Goal: Information Seeking & Learning: Learn about a topic

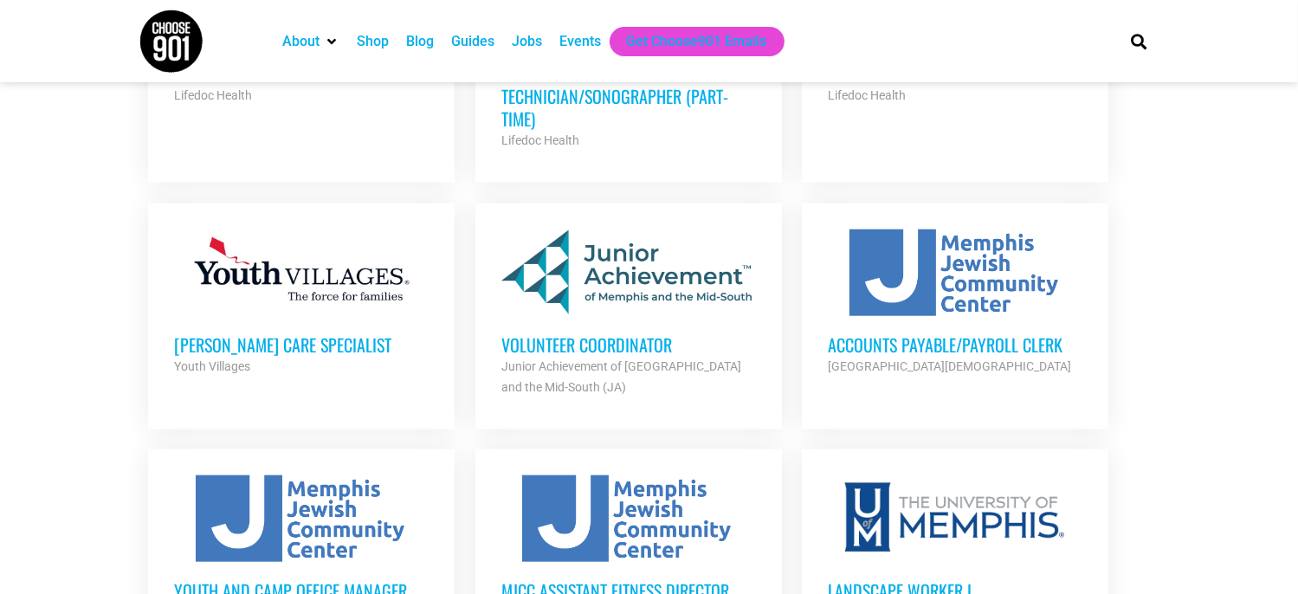
scroll to position [1559, 0]
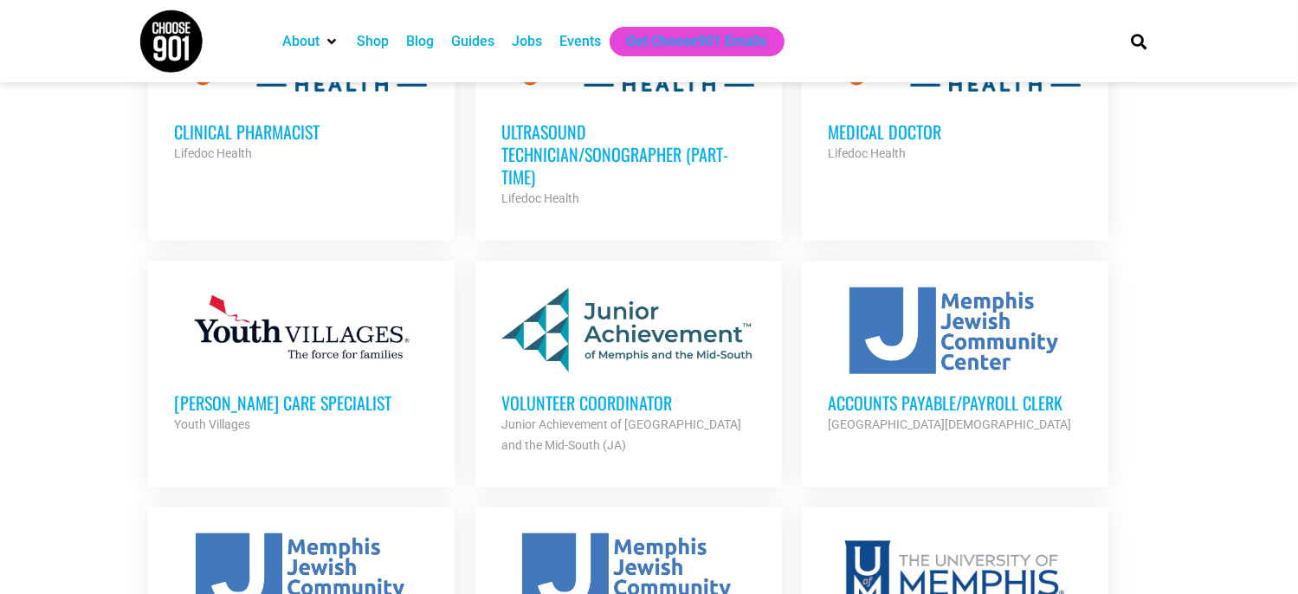
click at [310, 391] on h3 "Foster Care Specialist" at bounding box center [301, 402] width 255 height 23
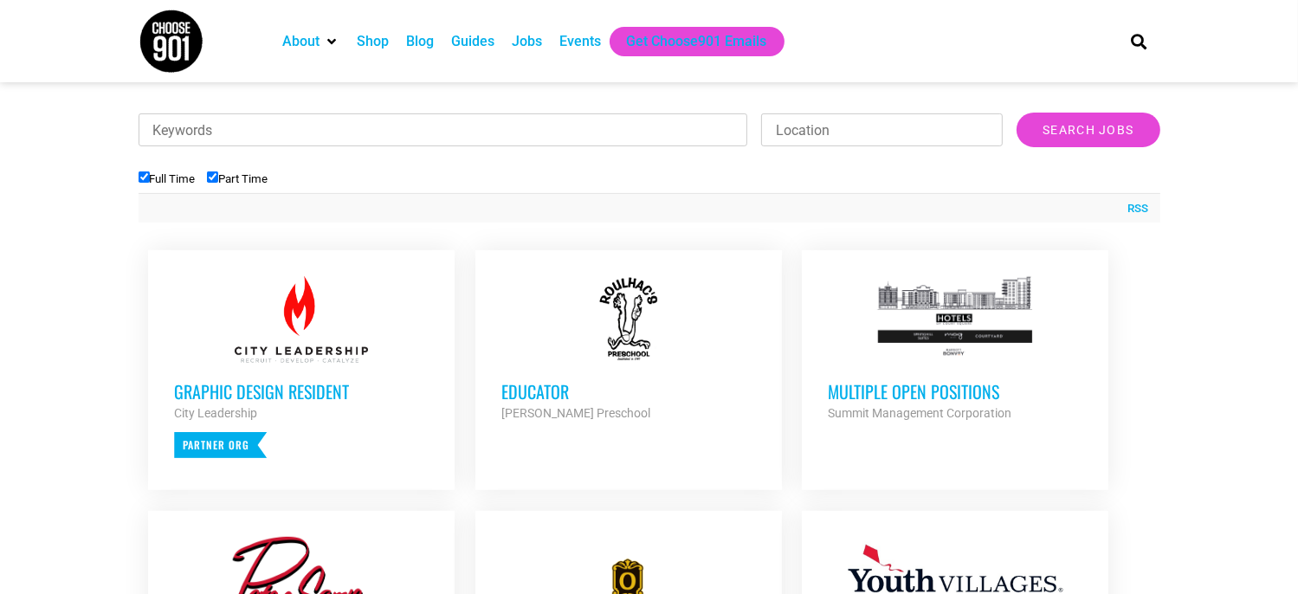
scroll to position [606, 0]
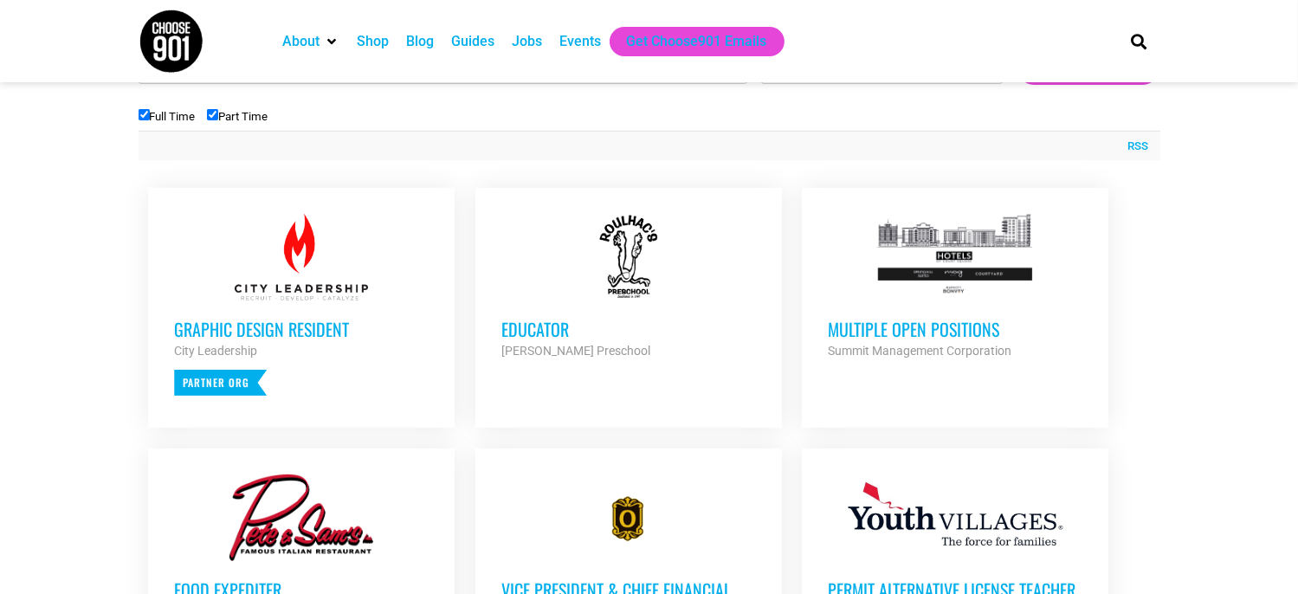
click at [570, 352] on strong "Roulhac's Preschool" at bounding box center [575, 351] width 149 height 14
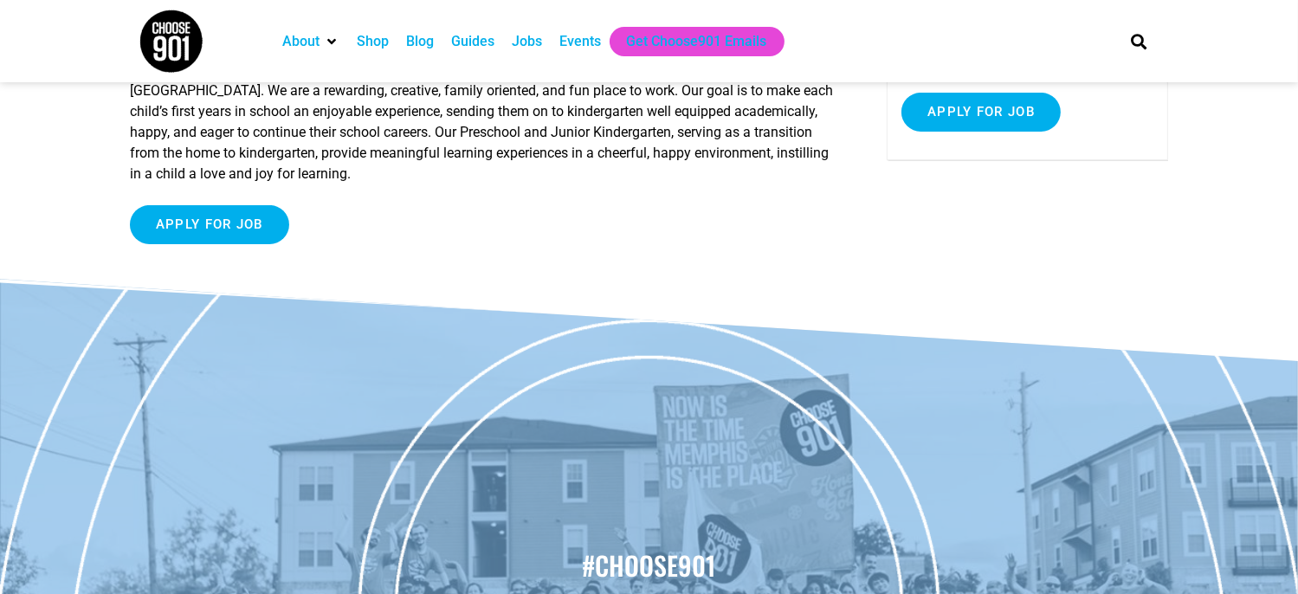
scroll to position [87, 0]
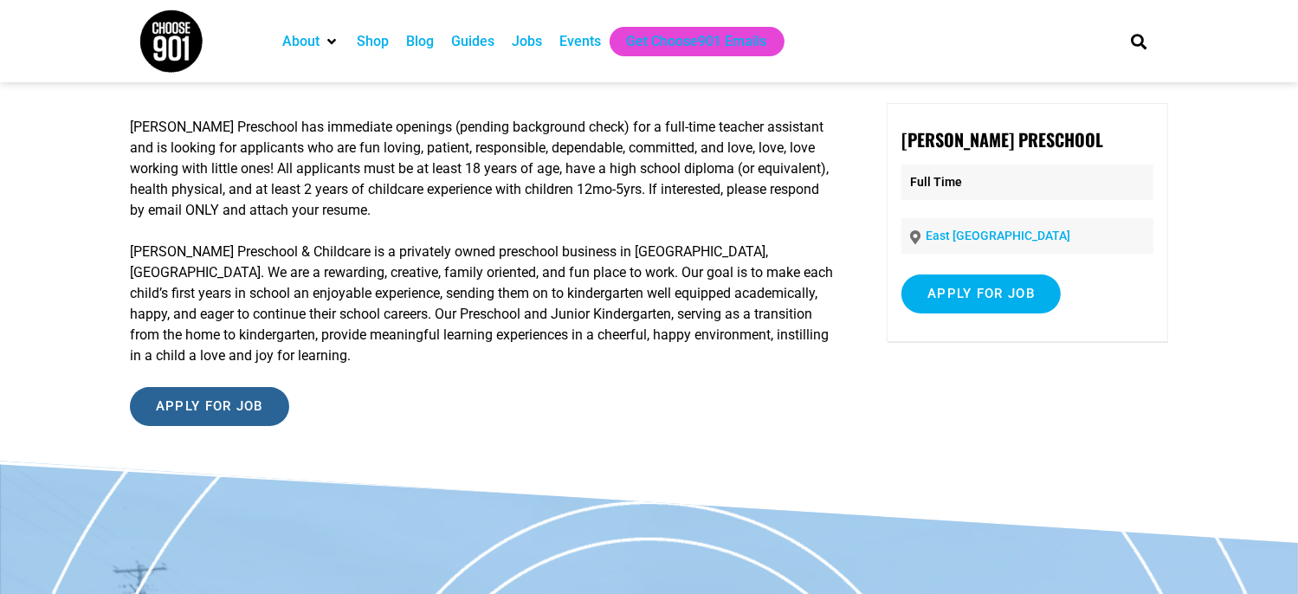
click at [185, 396] on input "Apply for job" at bounding box center [209, 406] width 159 height 39
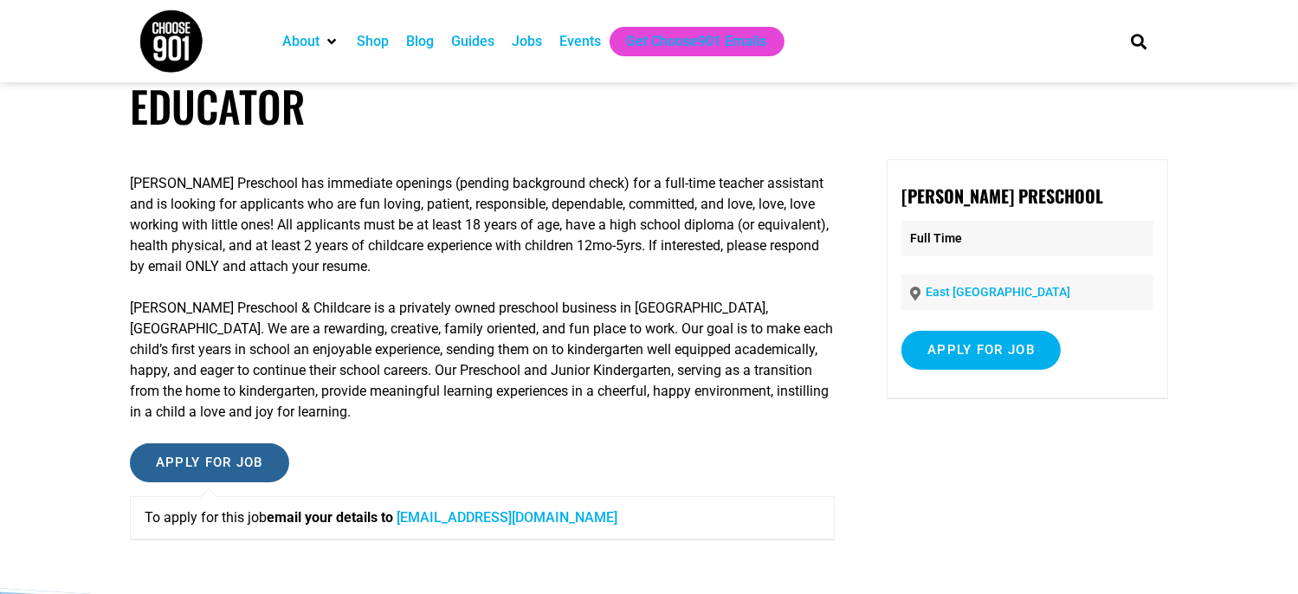
scroll to position [0, 0]
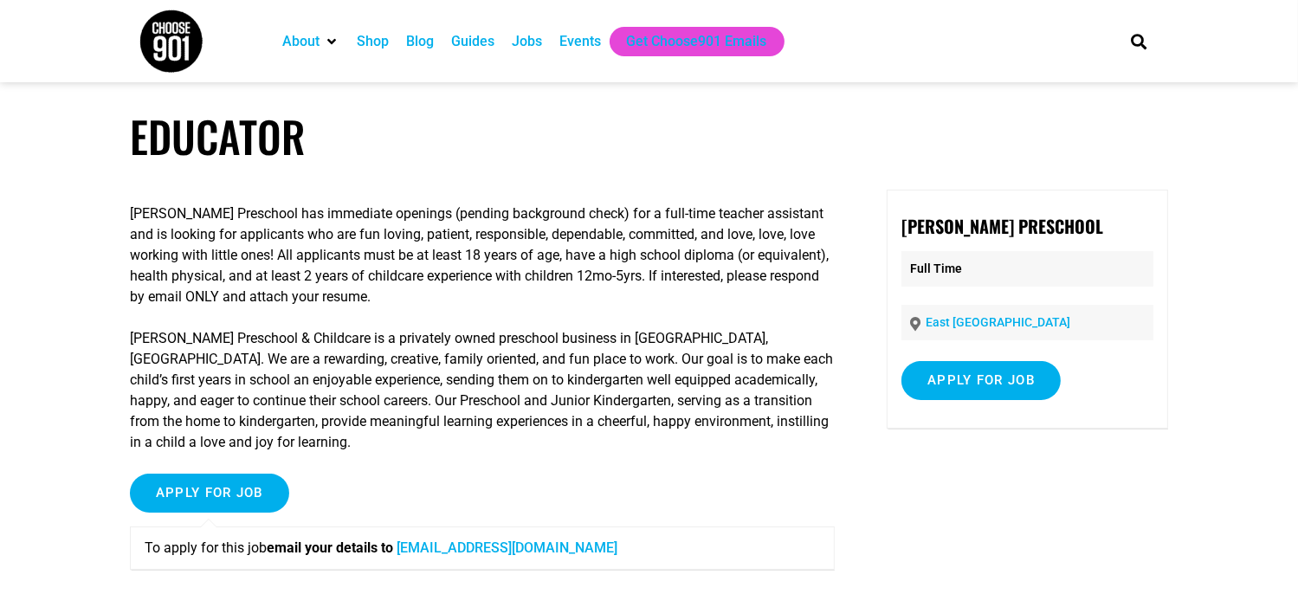
click at [955, 322] on link "East Memphis" at bounding box center [998, 322] width 145 height 14
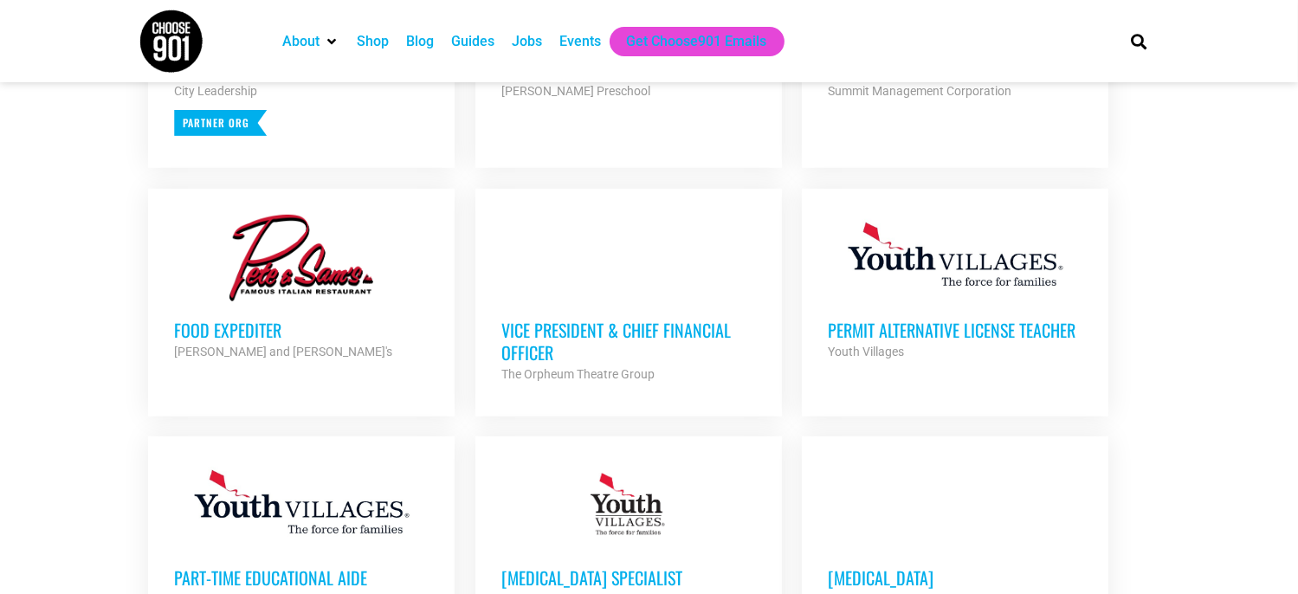
scroll to position [952, 0]
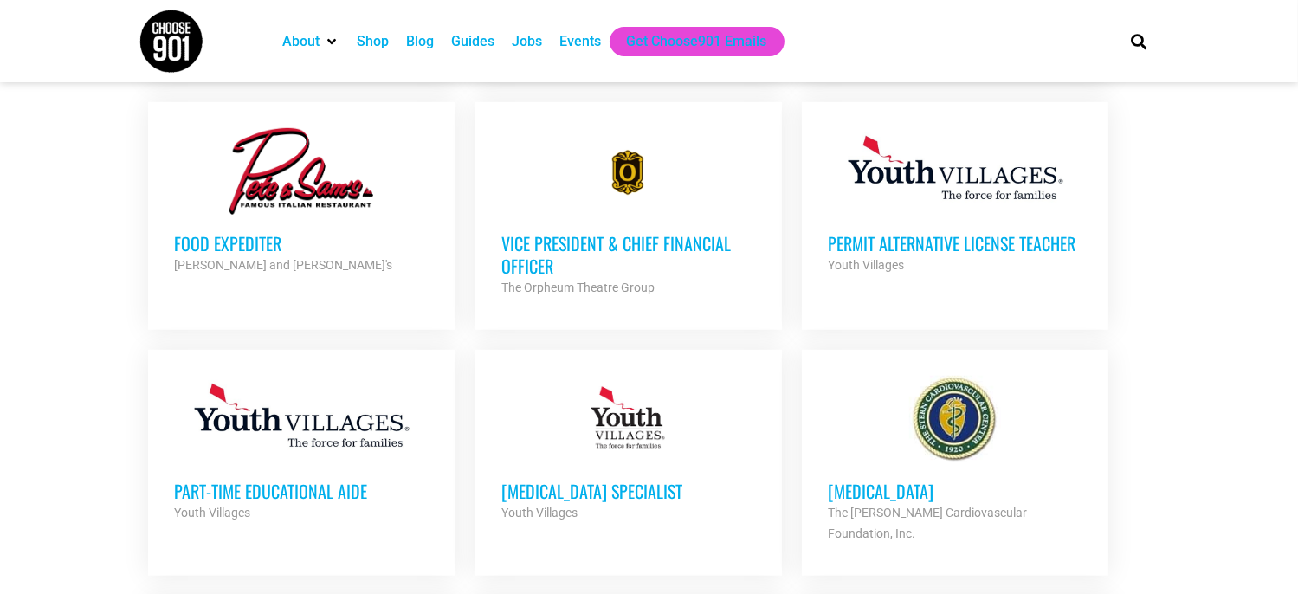
click at [287, 480] on h3 "Part-Time Educational Aide" at bounding box center [301, 491] width 255 height 23
click at [888, 239] on h3 "Permit Alternative License Teacher" at bounding box center [955, 243] width 255 height 23
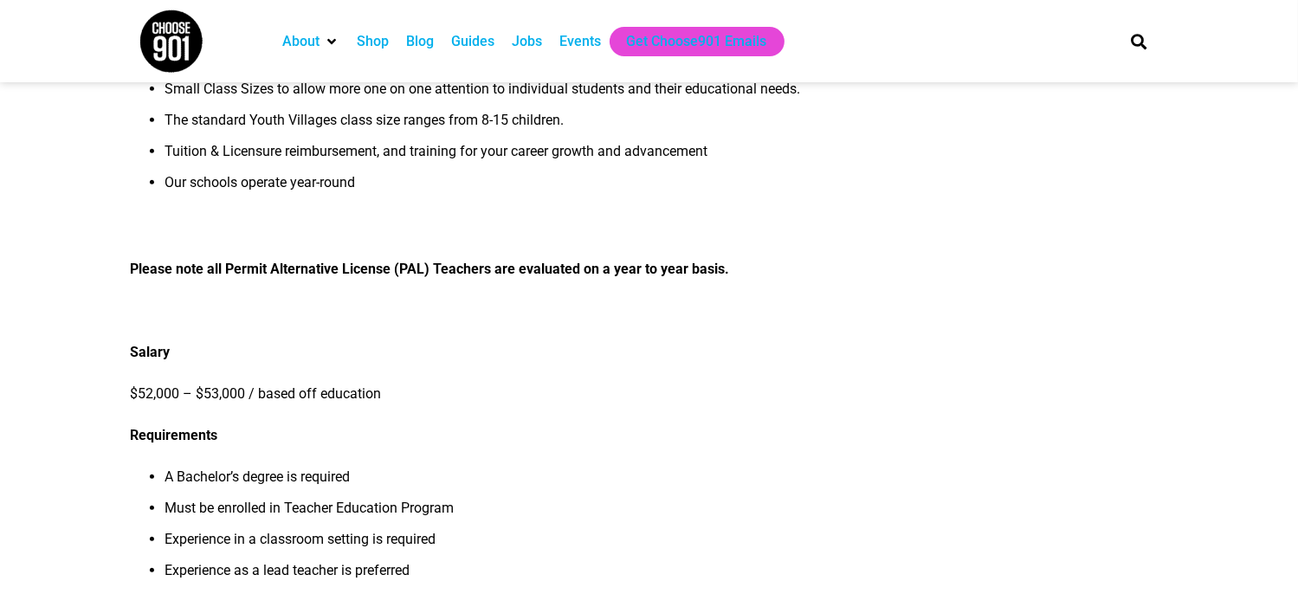
scroll to position [693, 0]
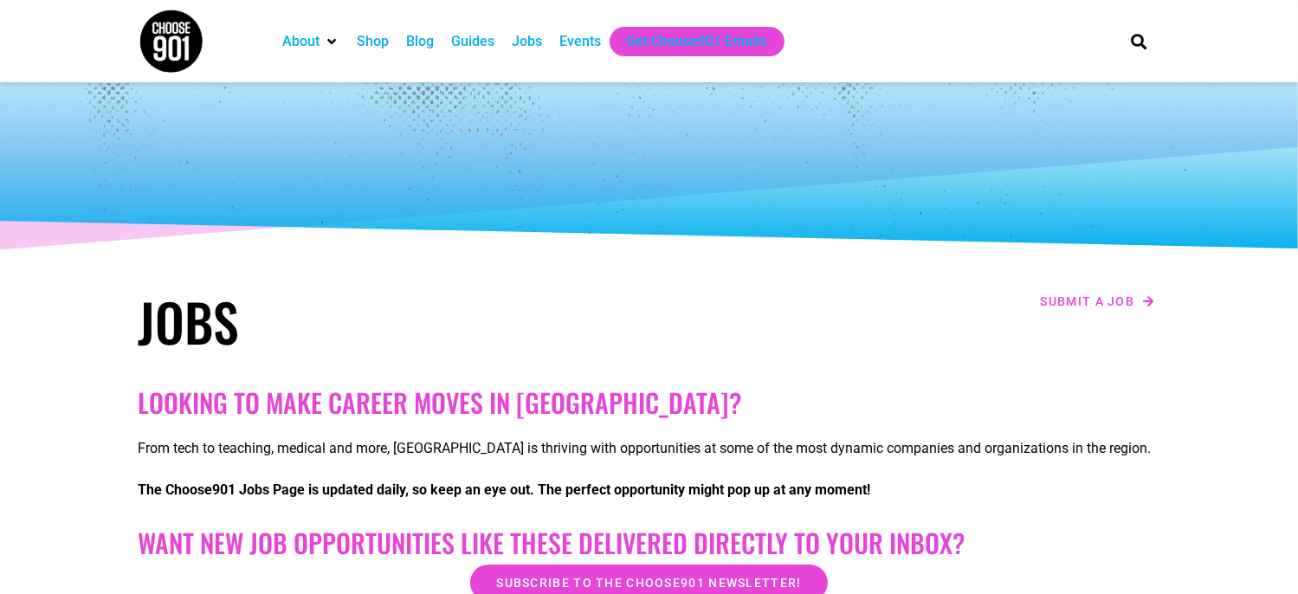
click at [189, 55] on img at bounding box center [171, 41] width 65 height 65
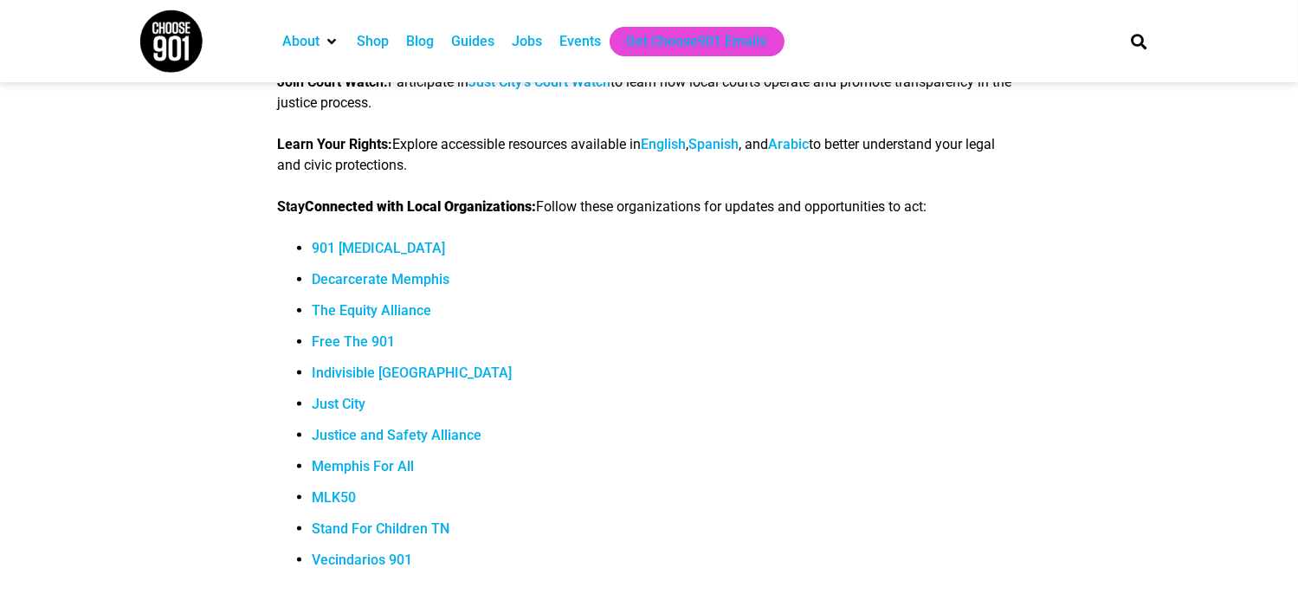
scroll to position [2078, 0]
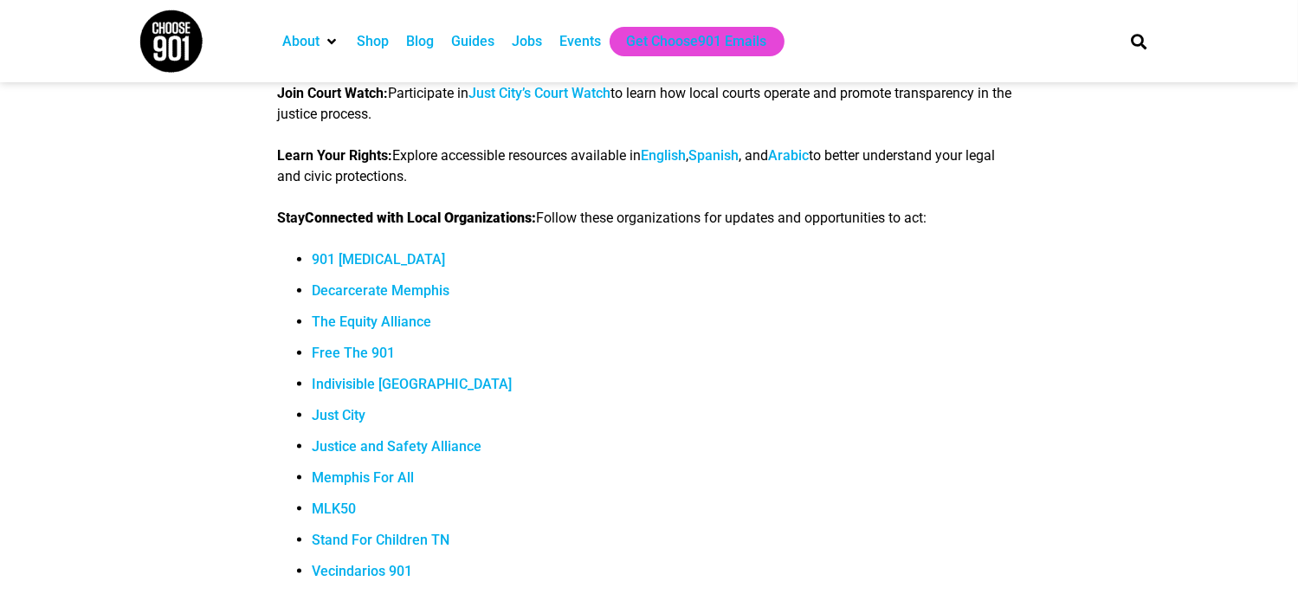
click at [387, 469] on link "Memphis For All" at bounding box center [363, 477] width 102 height 16
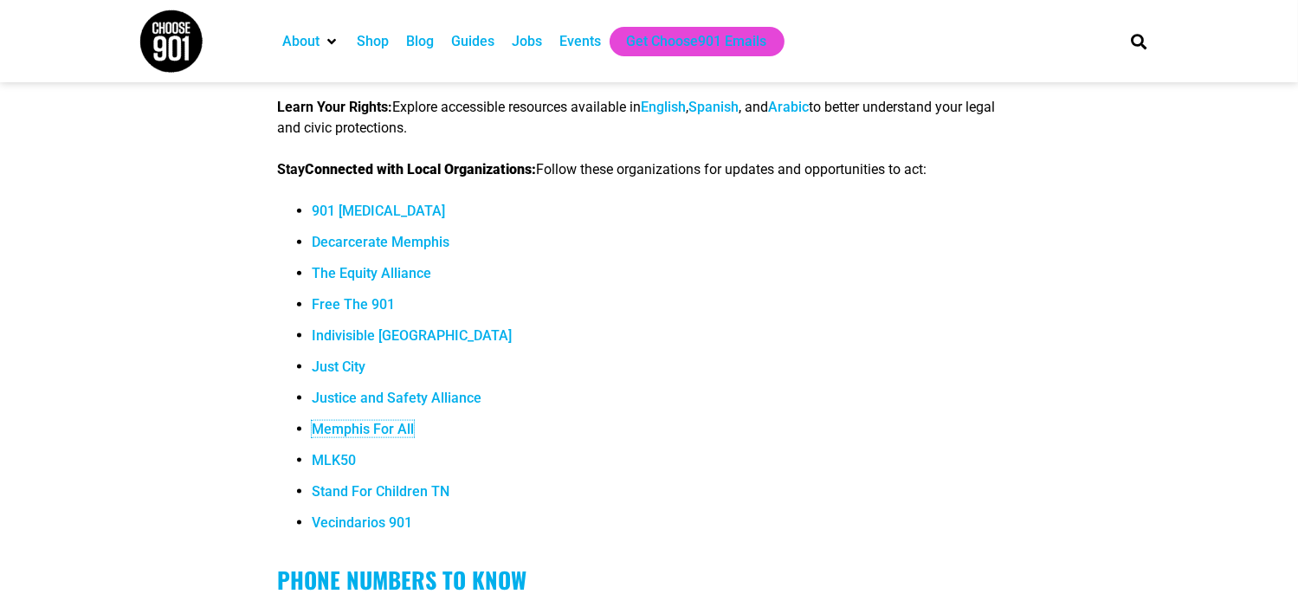
scroll to position [2165, 0]
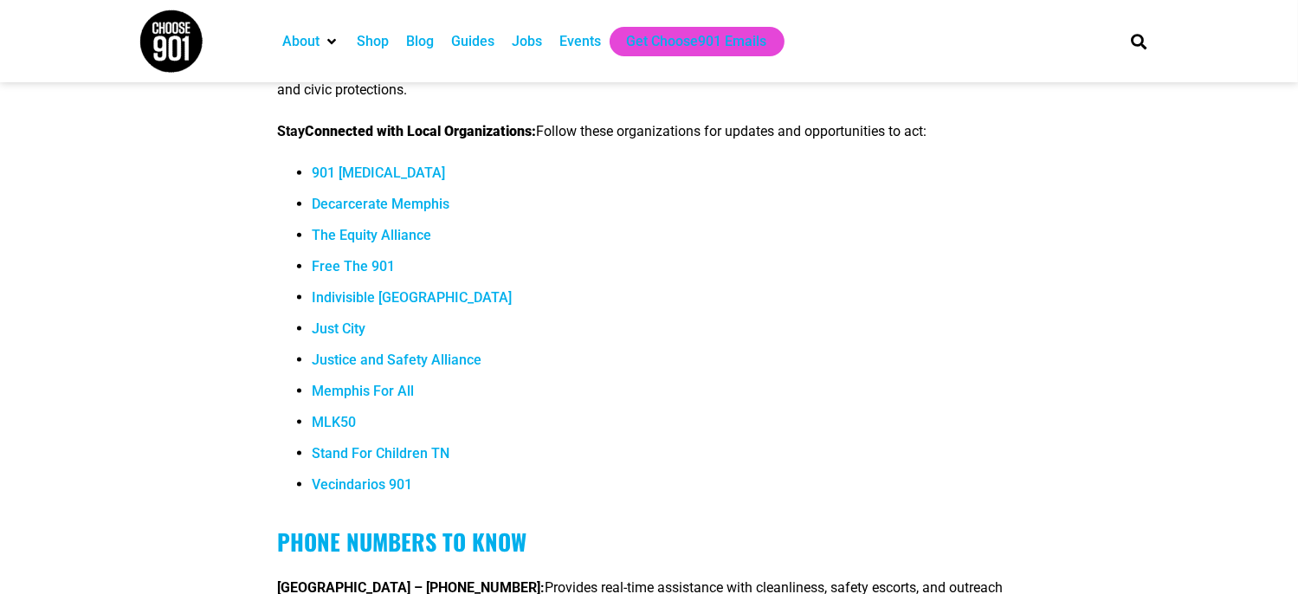
click at [349, 258] on link "Free The 901" at bounding box center [353, 266] width 83 height 16
click at [361, 383] on link "Memphis For All" at bounding box center [363, 391] width 102 height 16
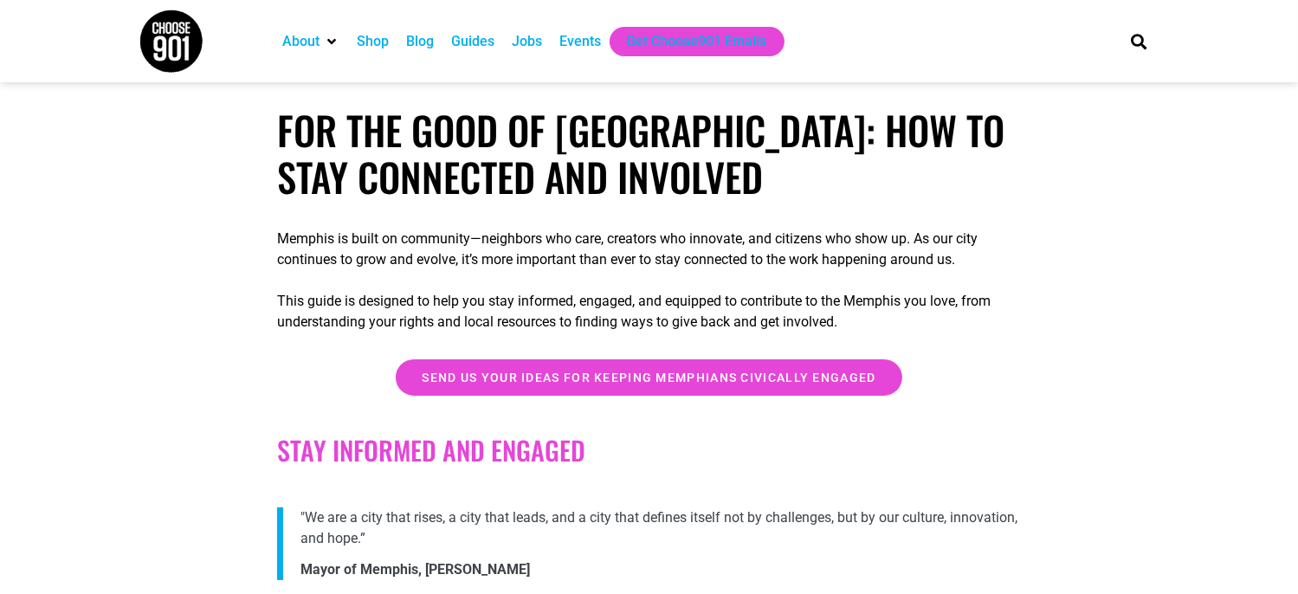
scroll to position [260, 0]
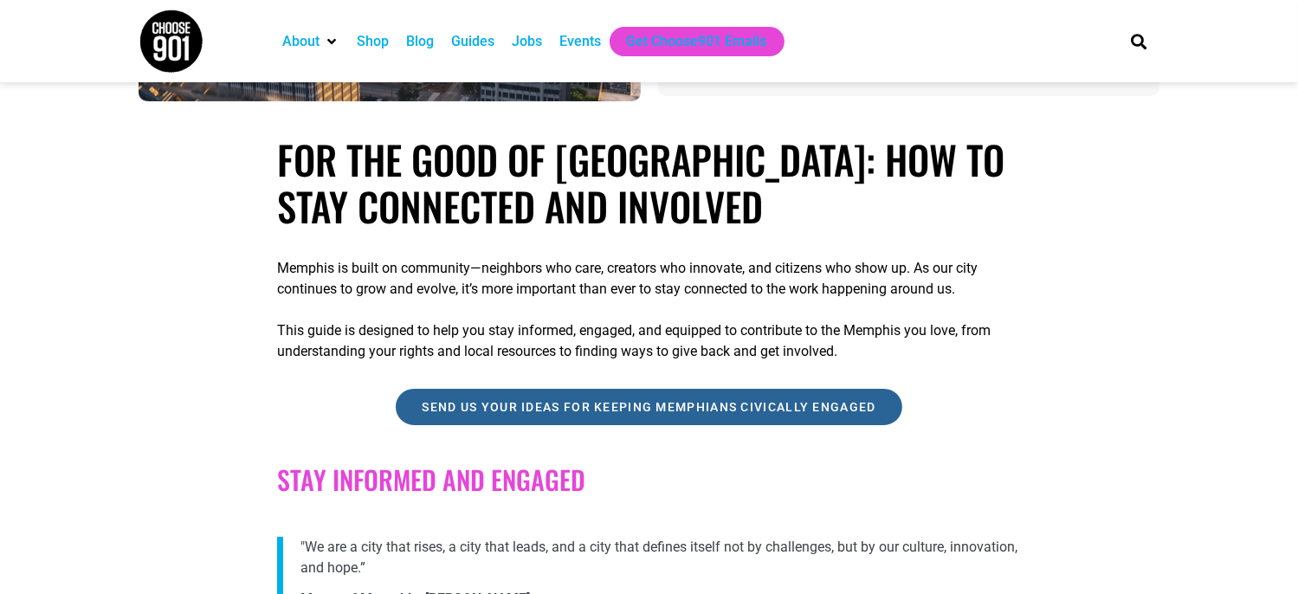
click at [637, 408] on span "Send us your ideas for keeping Memphians civically engaged" at bounding box center [649, 407] width 454 height 12
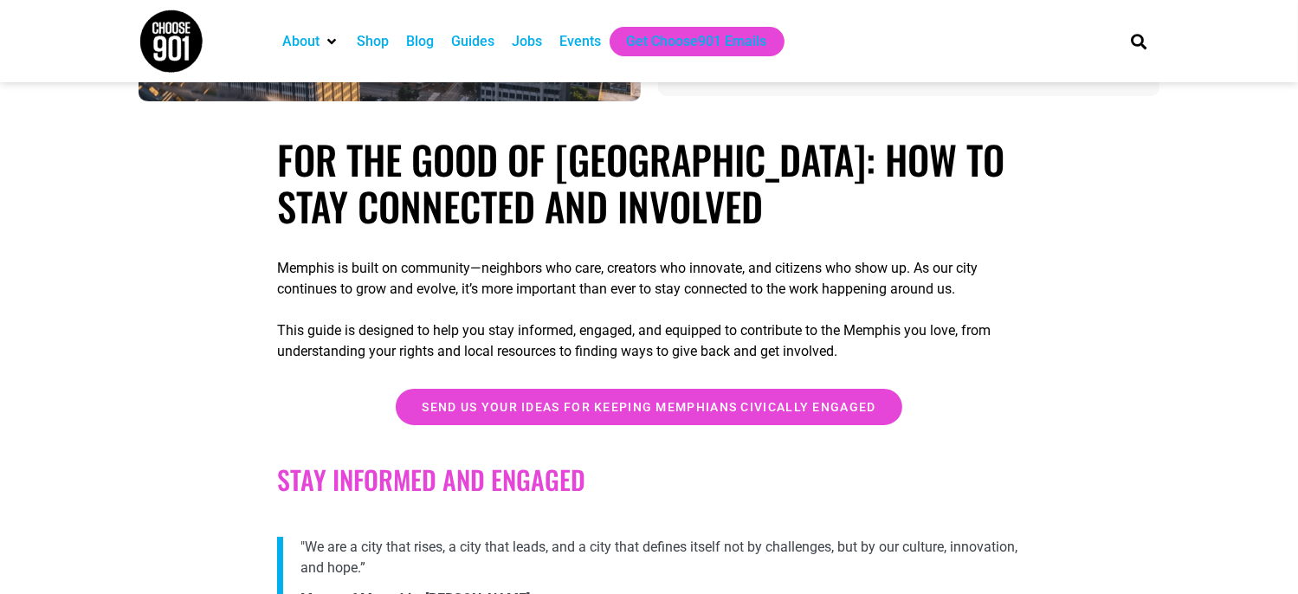
click at [1019, 201] on h1 "For the Good of Memphis: How to Stay Connected and Involved" at bounding box center [649, 183] width 744 height 94
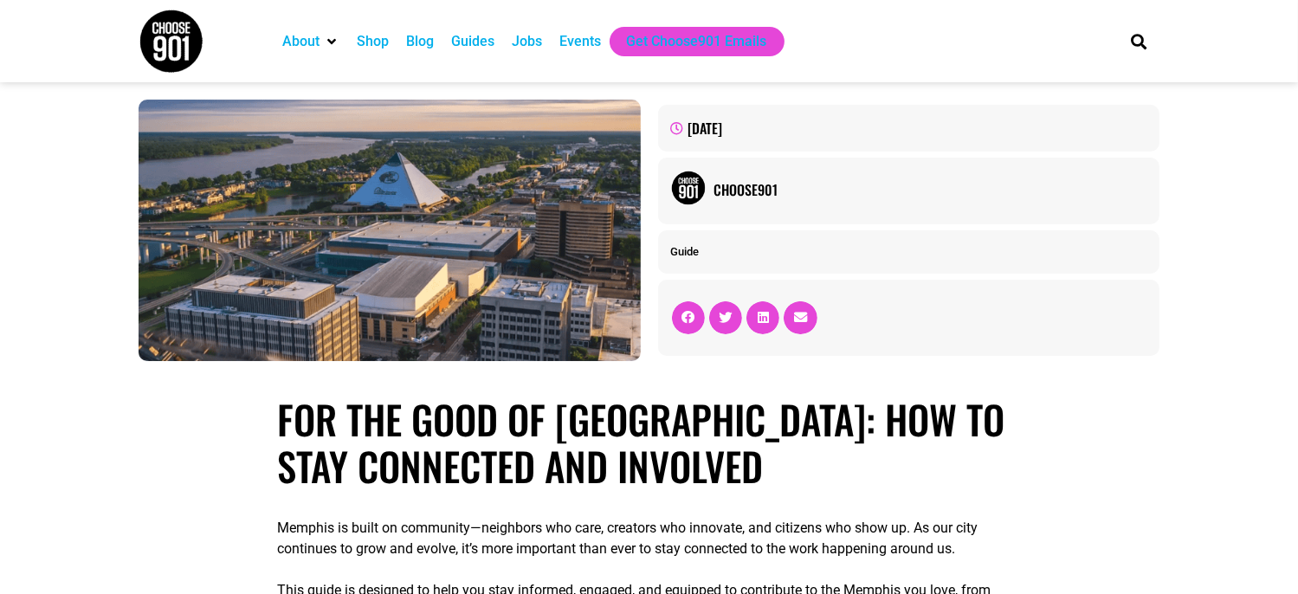
scroll to position [0, 0]
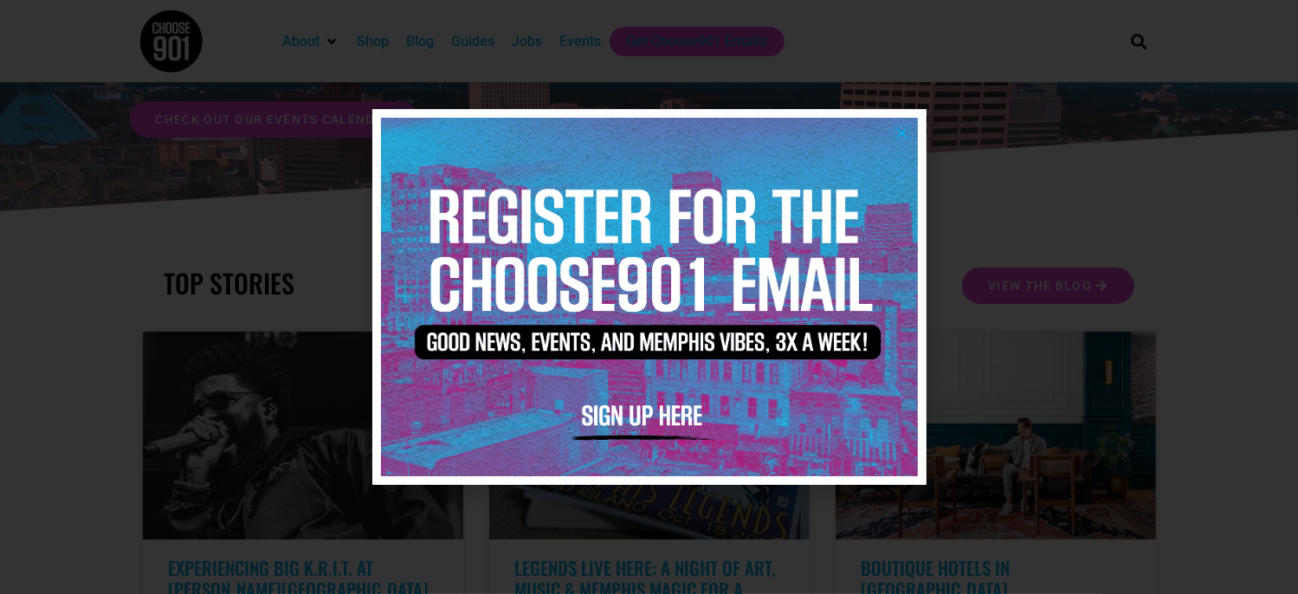
scroll to position [173, 0]
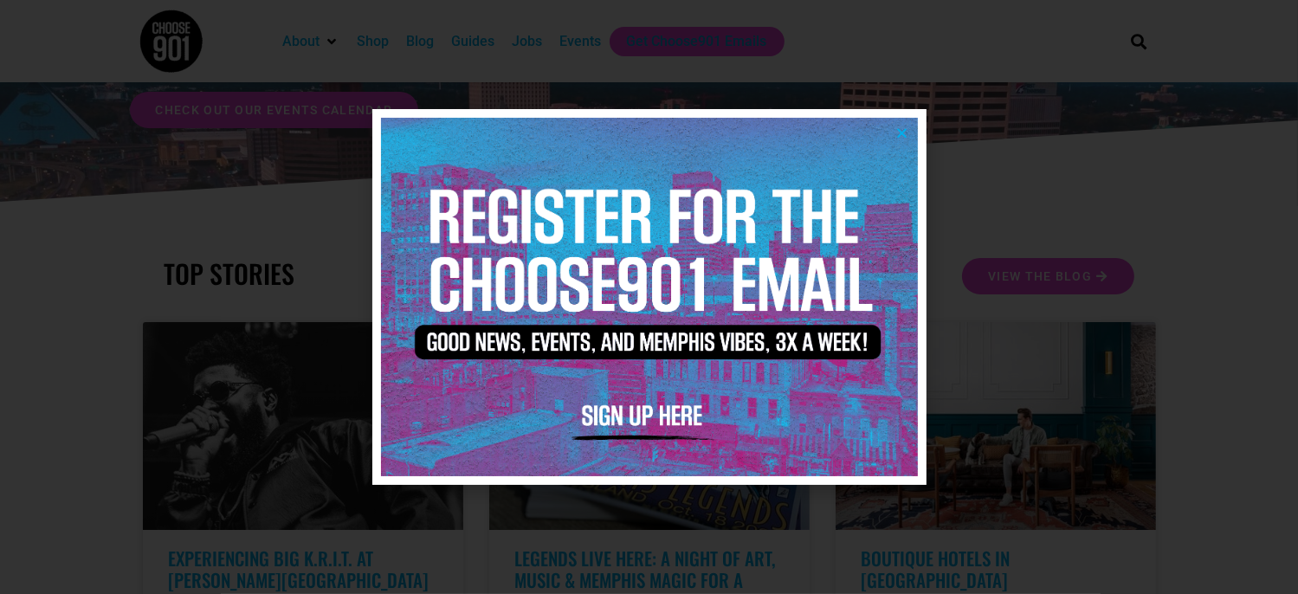
click at [689, 420] on img at bounding box center [649, 297] width 537 height 358
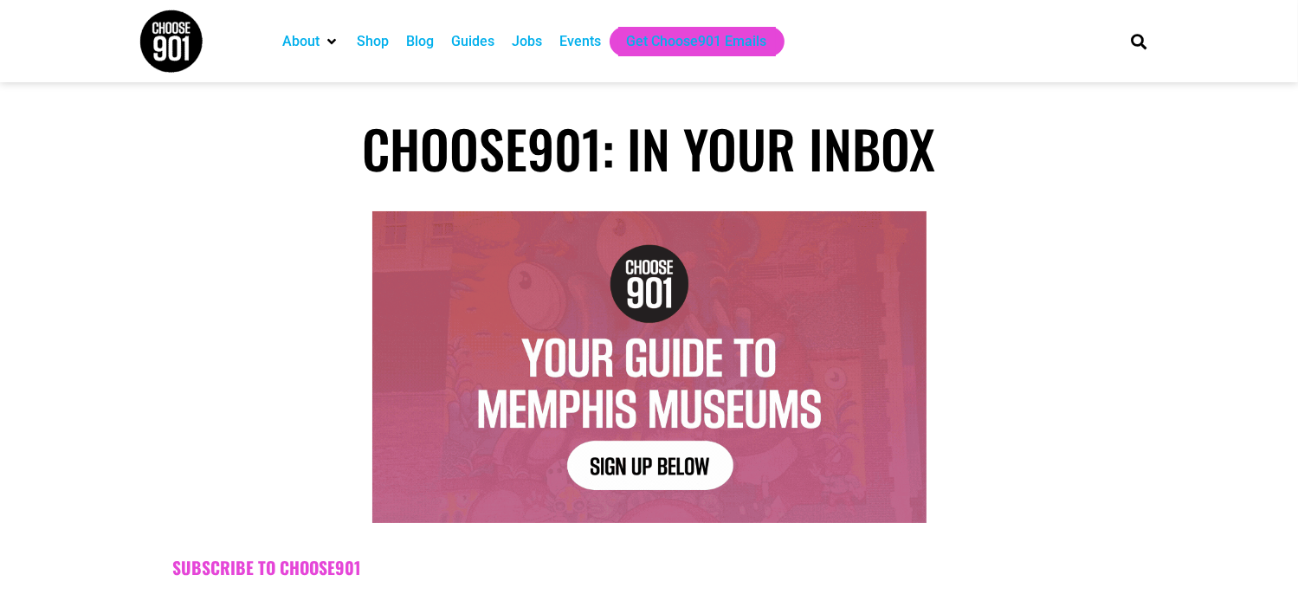
click at [668, 463] on img at bounding box center [649, 367] width 554 height 312
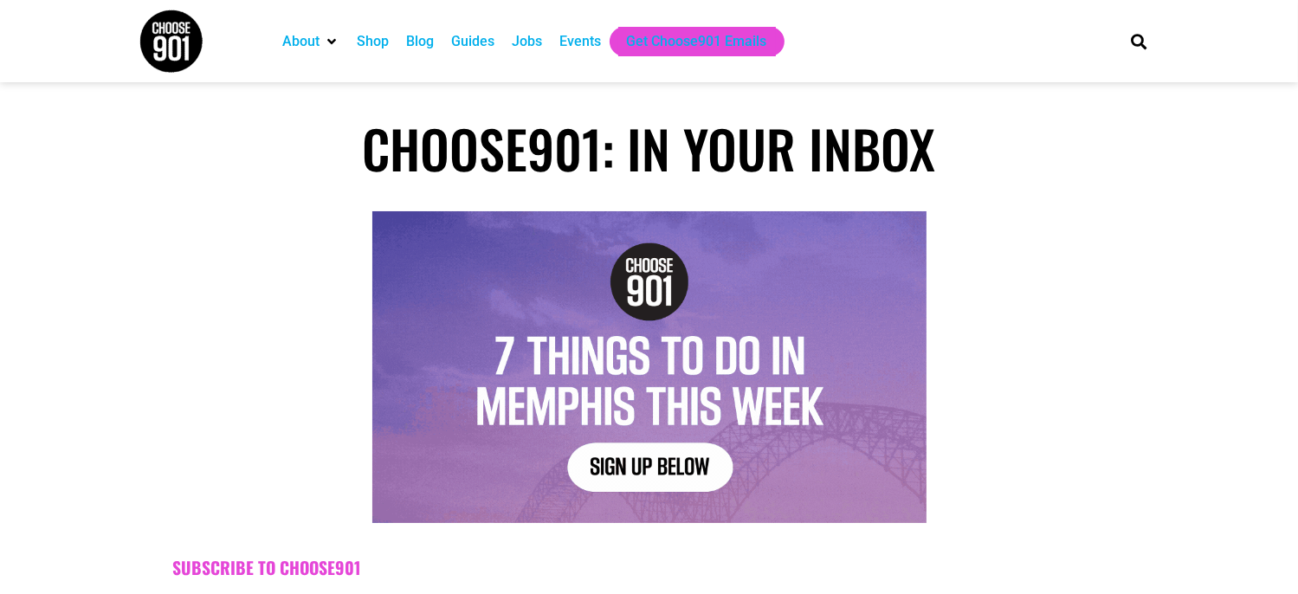
click at [661, 466] on img at bounding box center [649, 367] width 554 height 312
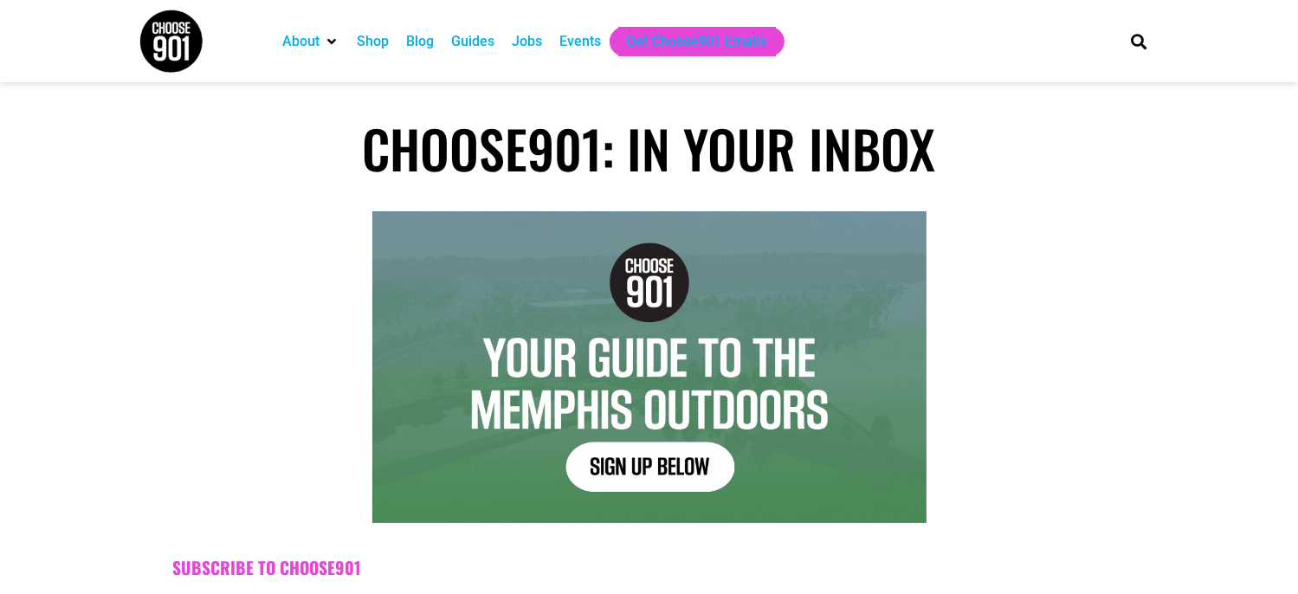
click at [577, 45] on div "Events" at bounding box center [580, 41] width 42 height 21
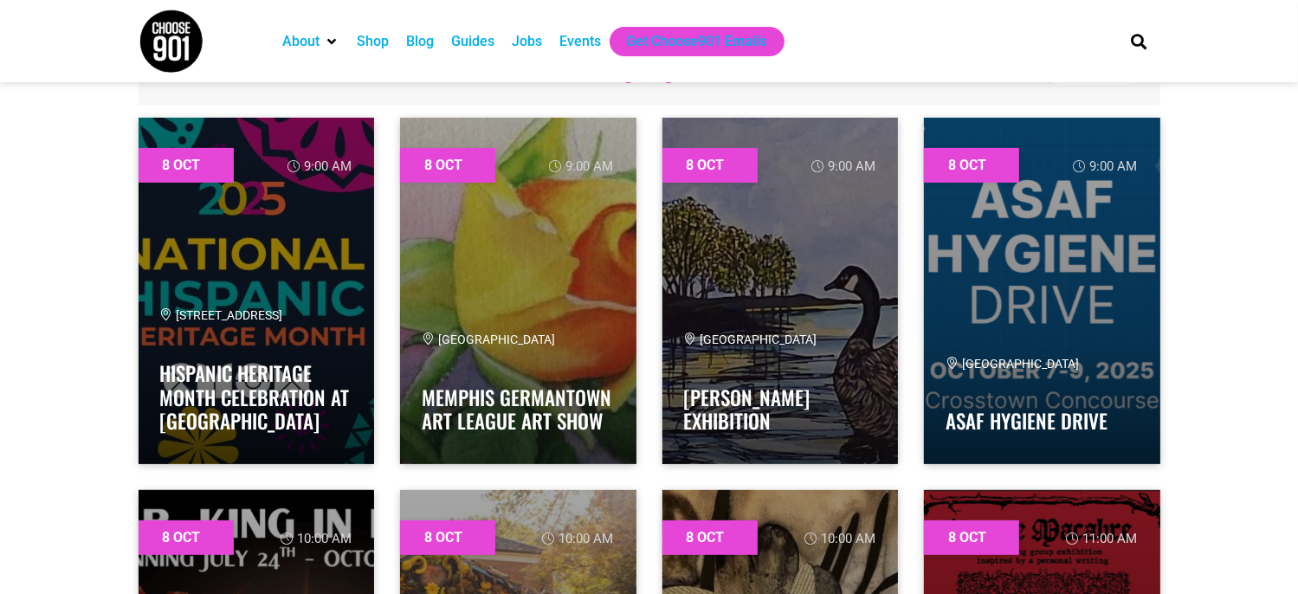
scroll to position [606, 0]
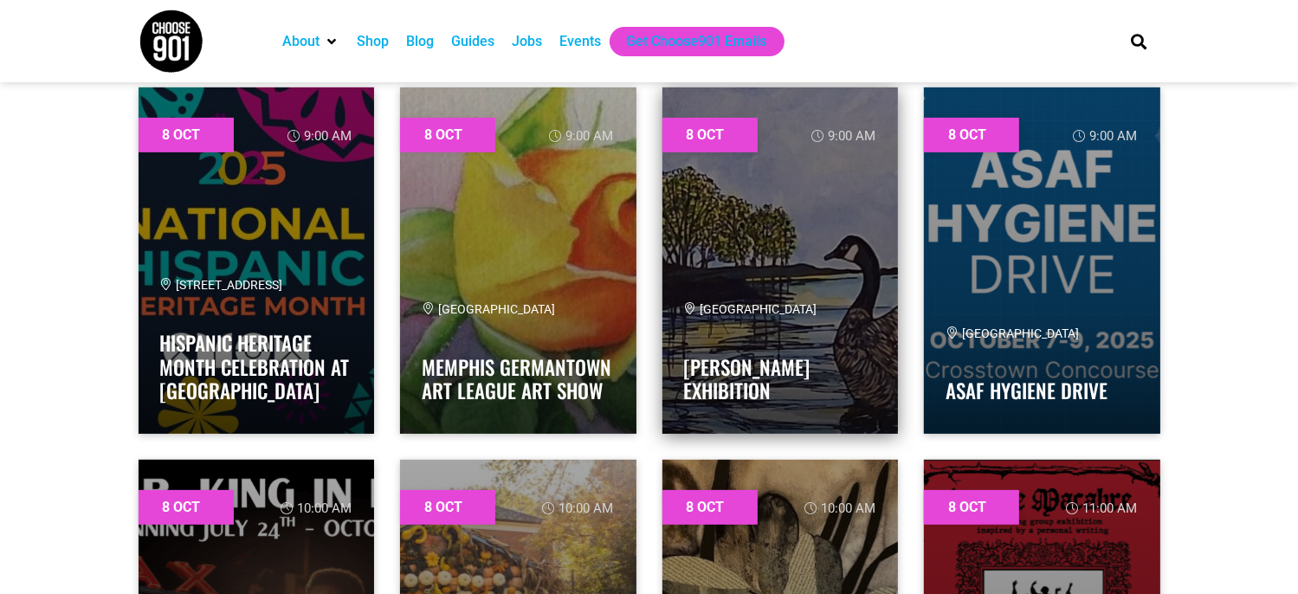
click at [759, 214] on link at bounding box center [780, 260] width 236 height 346
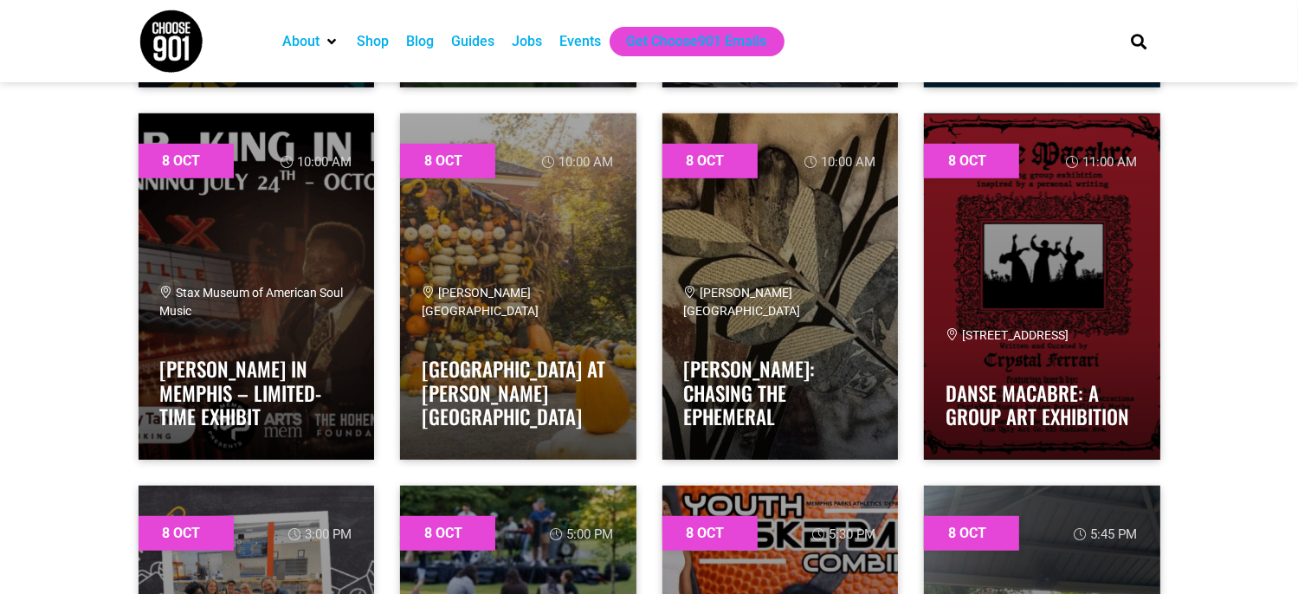
scroll to position [1039, 0]
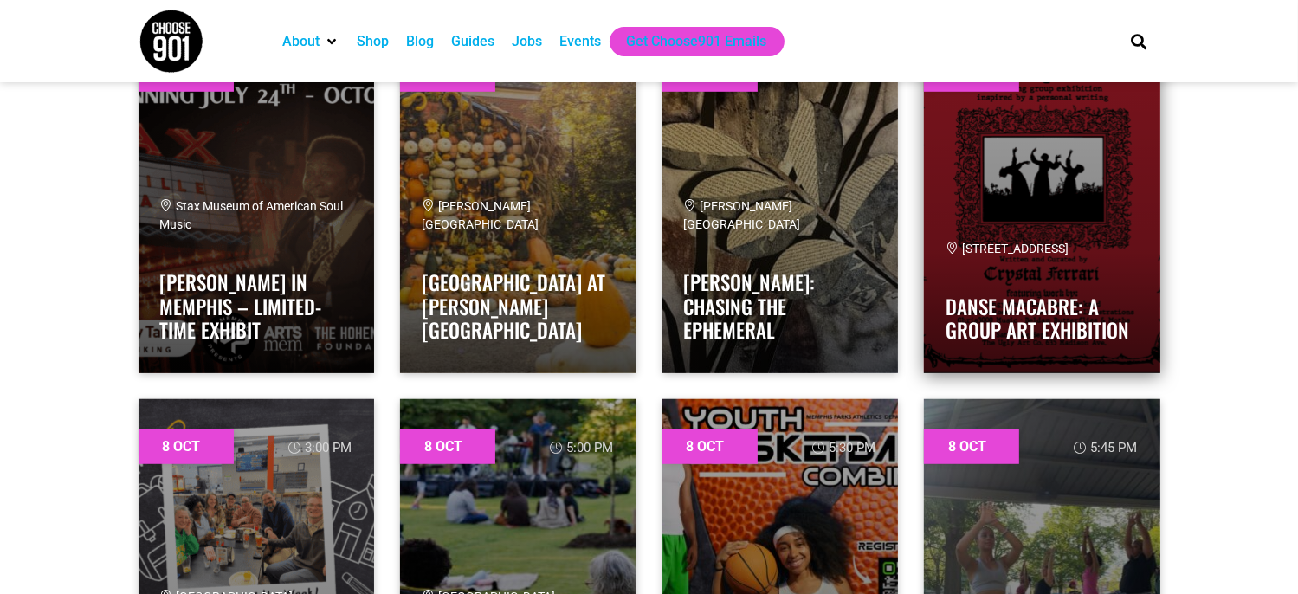
click at [984, 255] on div "635 Madison Ave, Memphis, TN 38103" at bounding box center [1042, 249] width 193 height 18
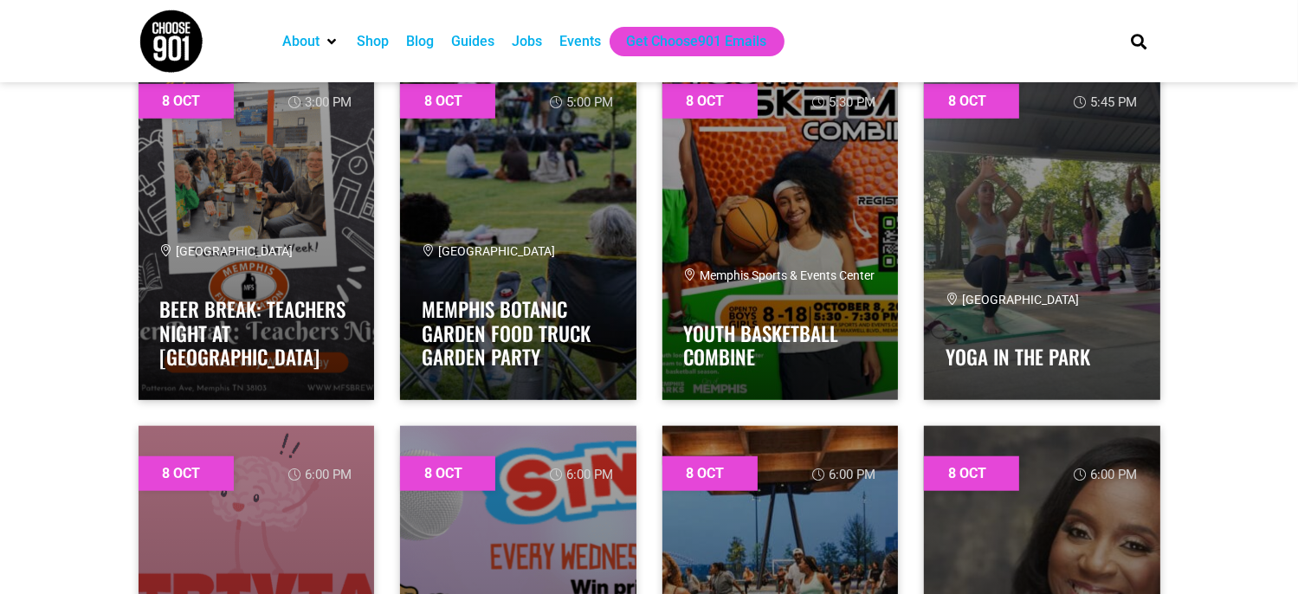
scroll to position [1385, 0]
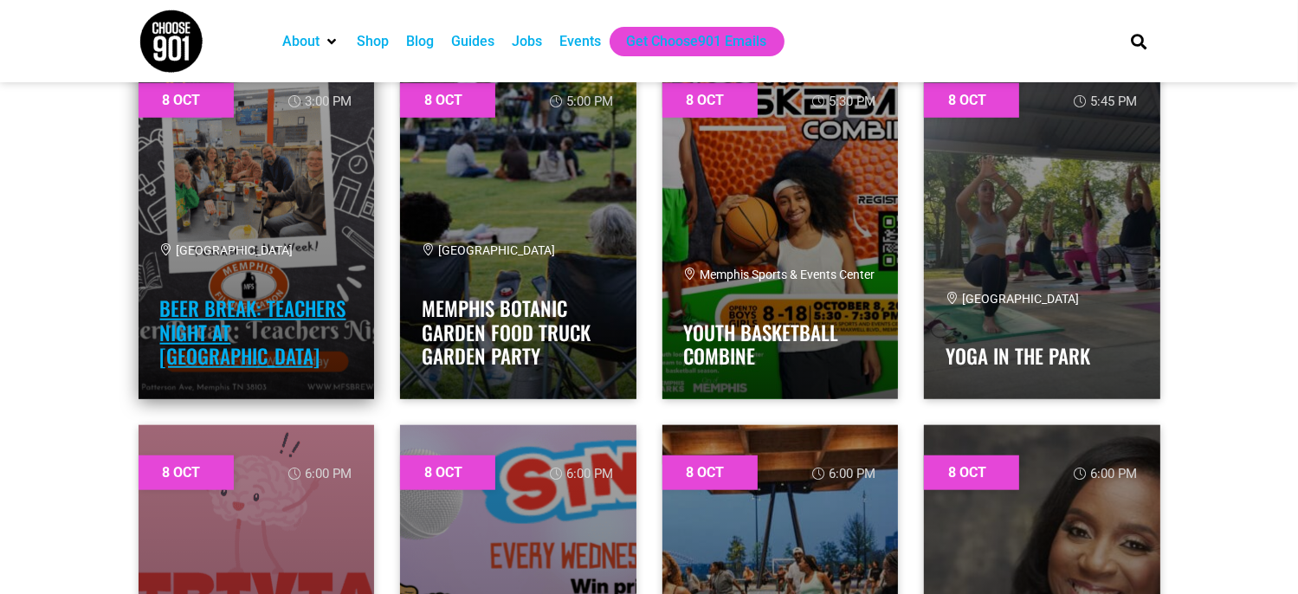
click at [294, 309] on link "Beer Break: Teachers Night at Memphis Filling Station" at bounding box center [253, 332] width 186 height 77
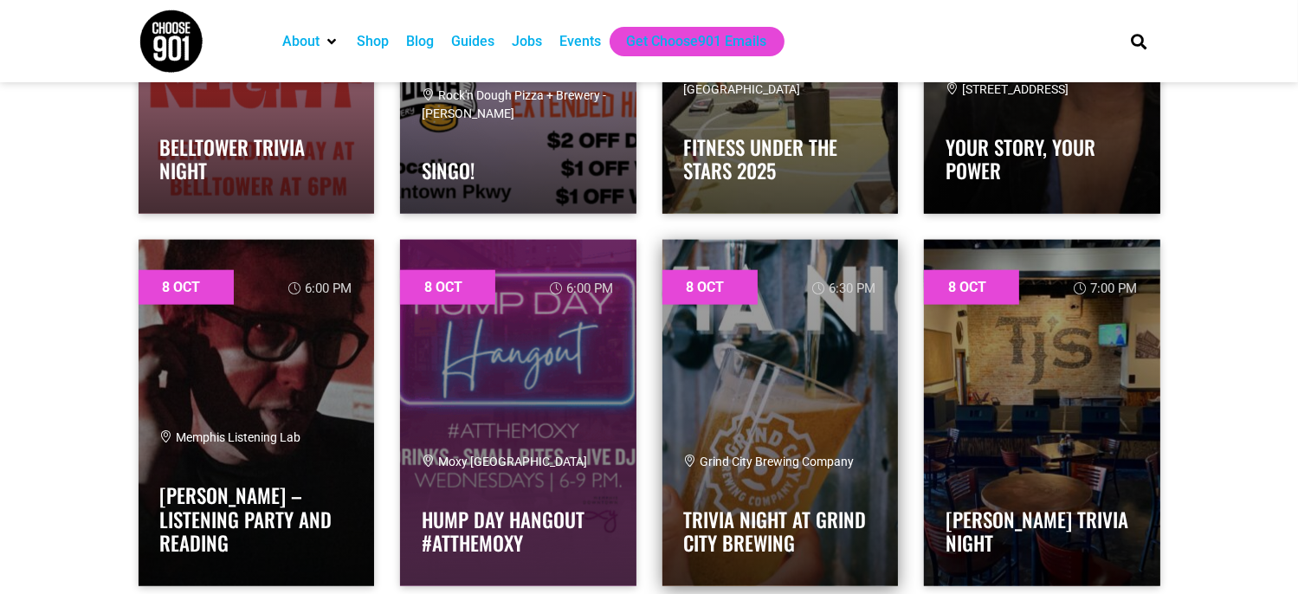
scroll to position [1991, 0]
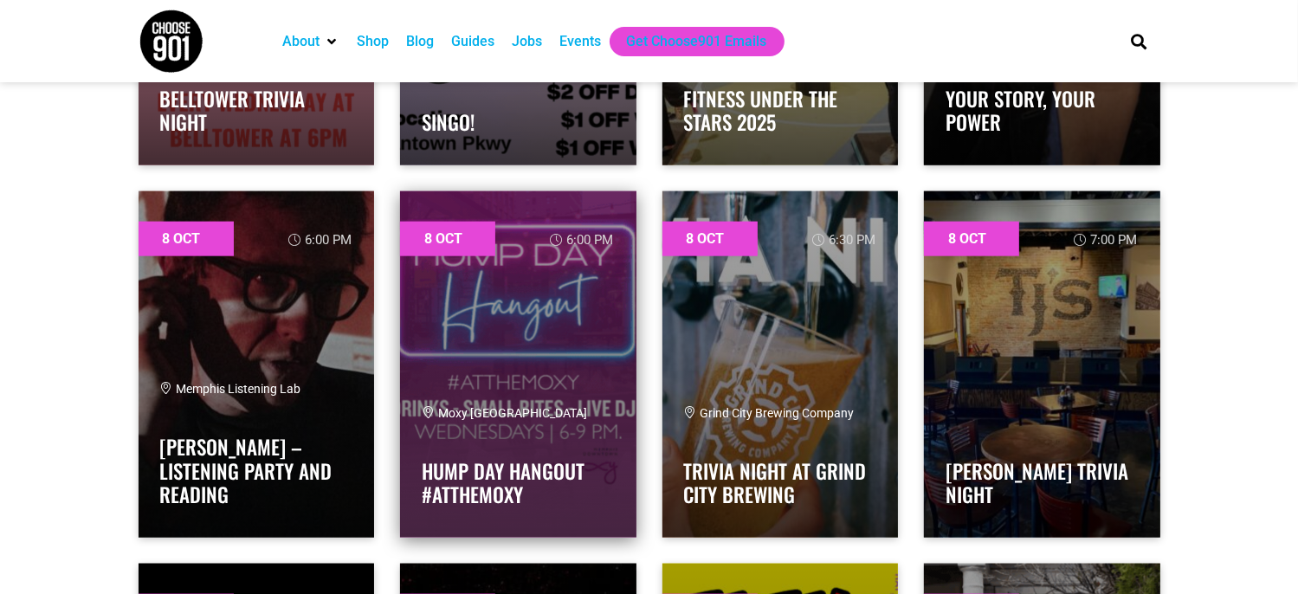
click at [523, 353] on link at bounding box center [518, 364] width 236 height 346
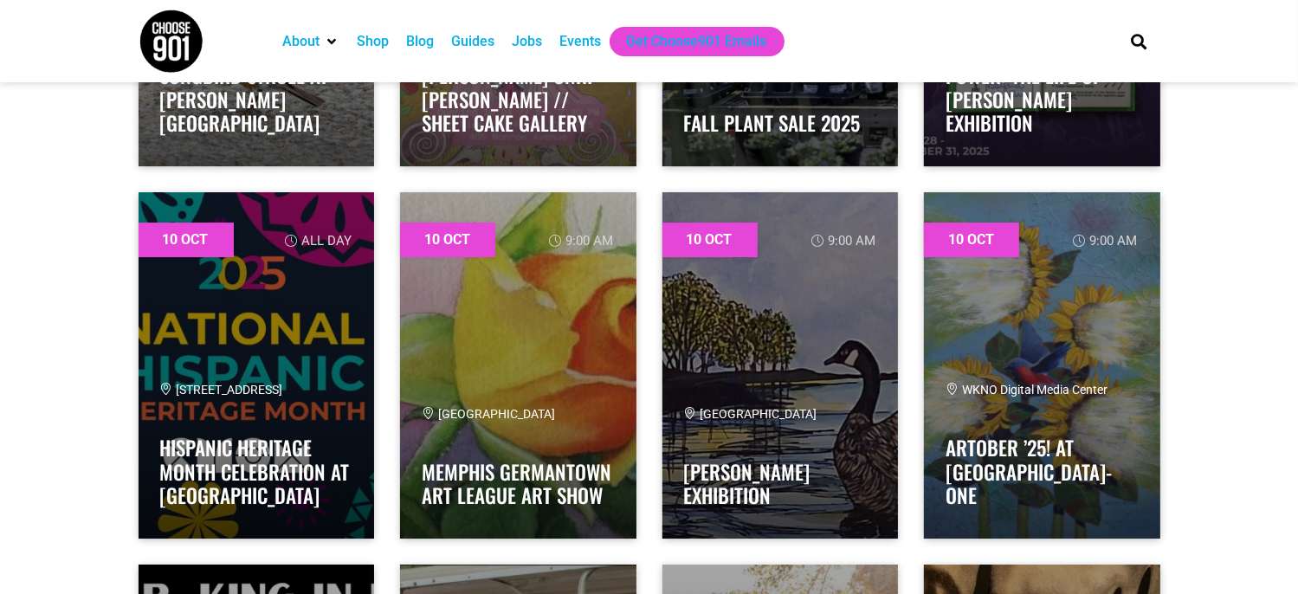
scroll to position [5715, 0]
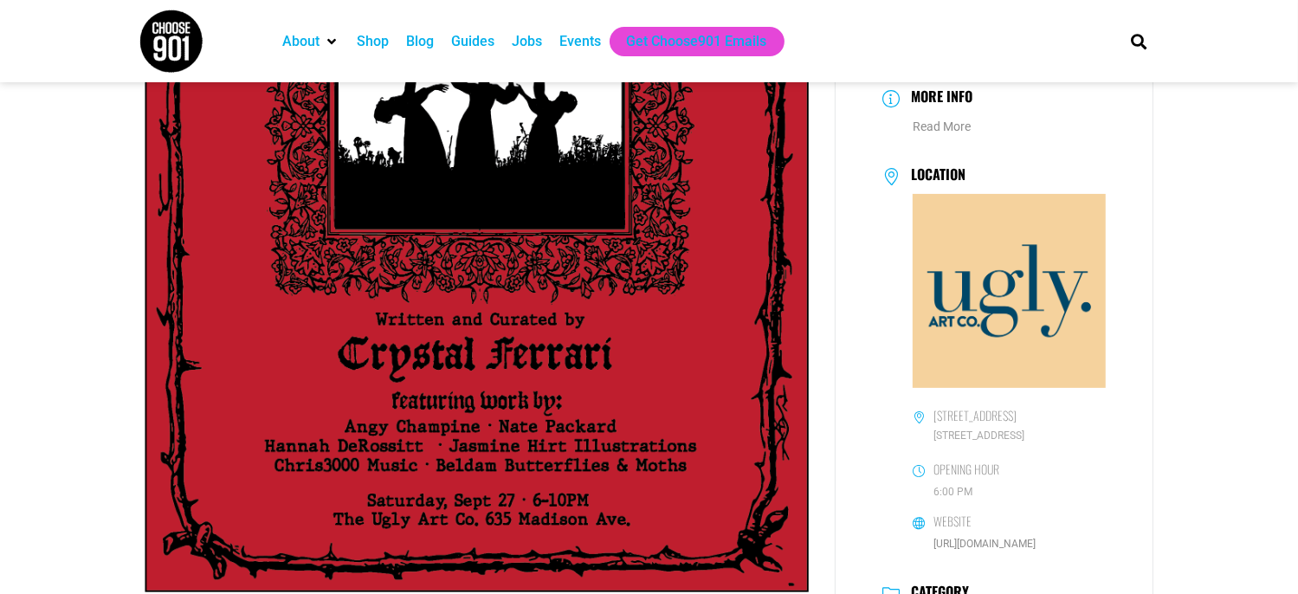
scroll to position [433, 0]
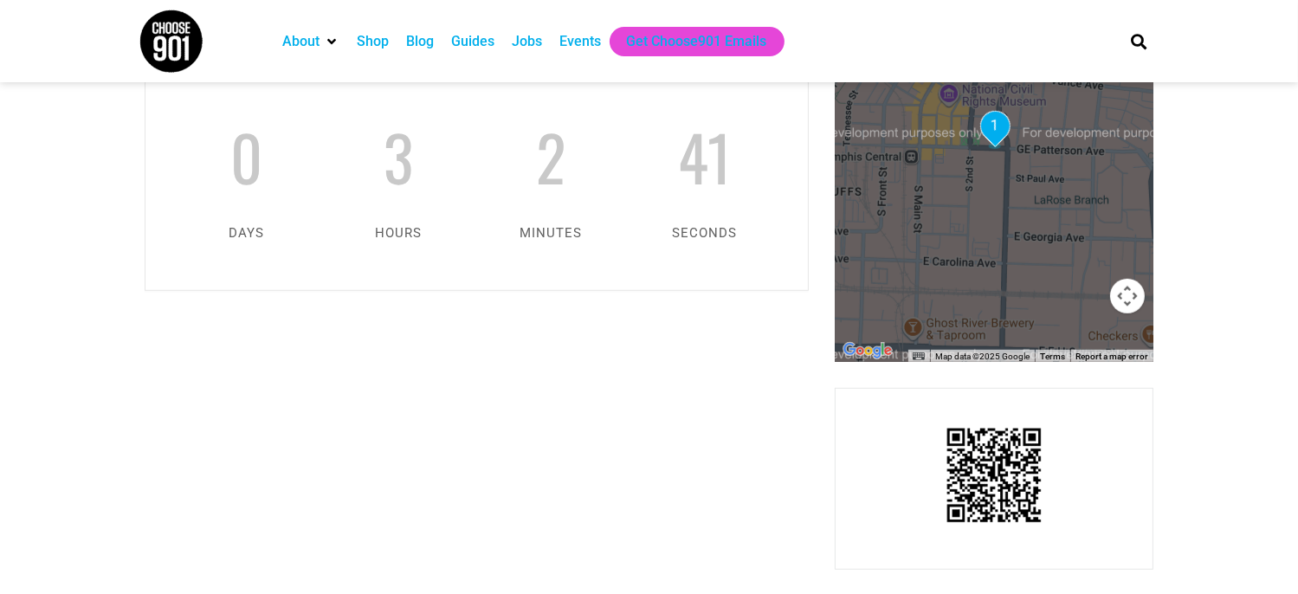
scroll to position [779, 0]
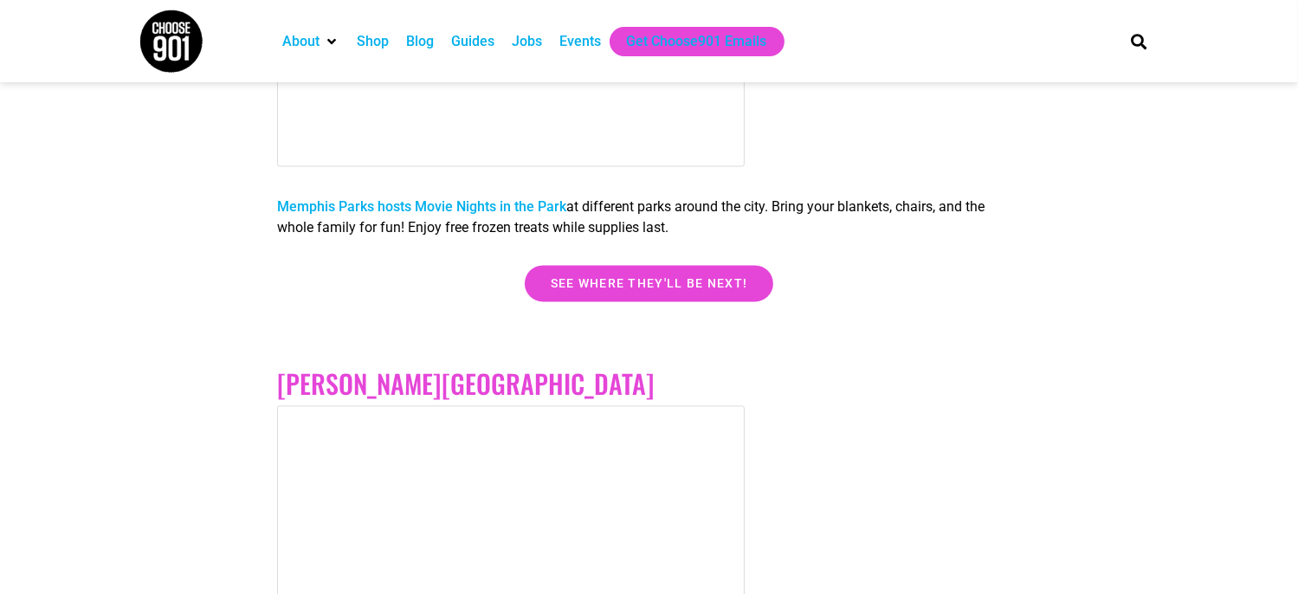
scroll to position [3290, 0]
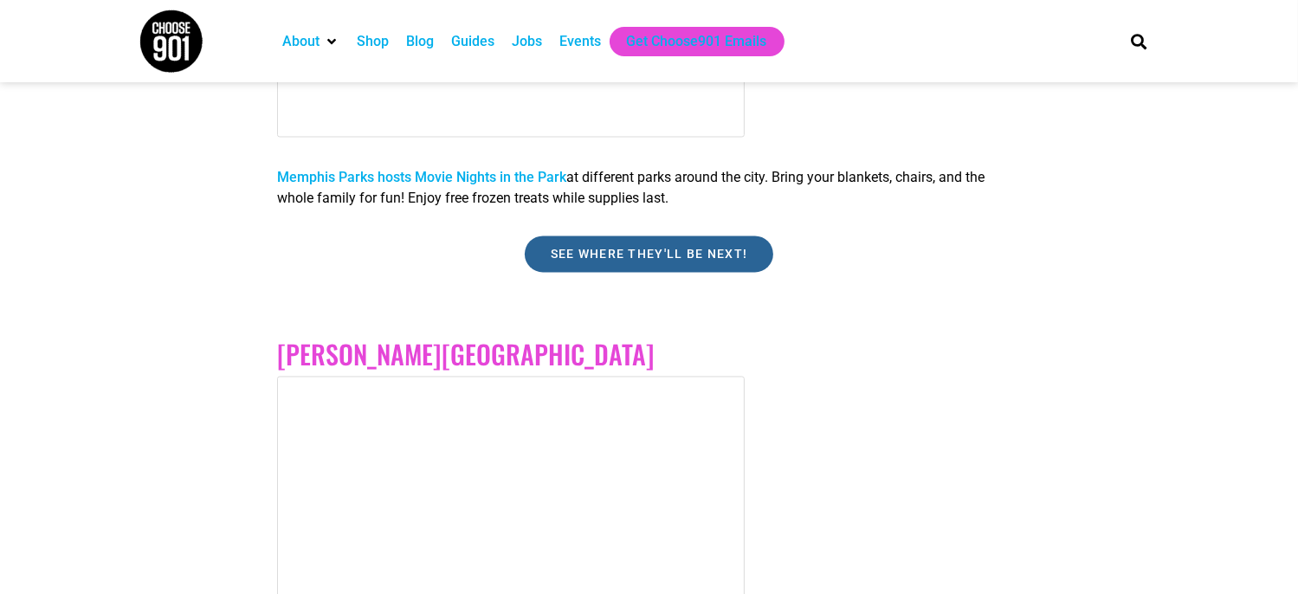
click at [669, 250] on span "See where they'll be next!" at bounding box center [649, 254] width 197 height 12
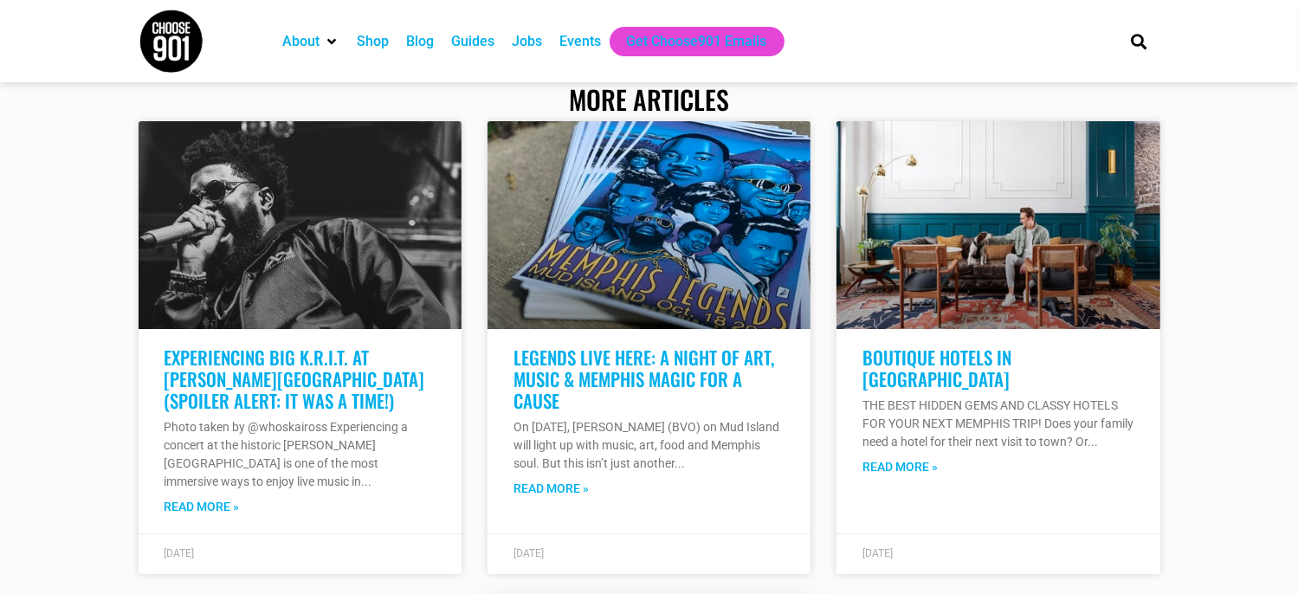
scroll to position [6148, 0]
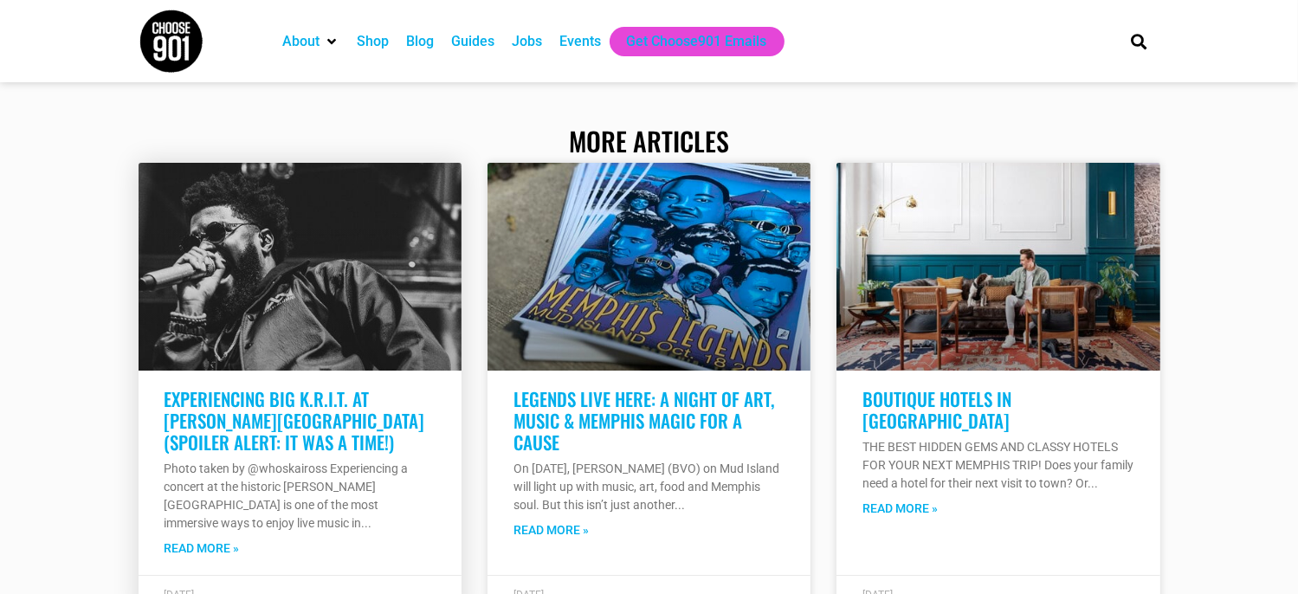
click at [175, 292] on link at bounding box center [300, 267] width 323 height 208
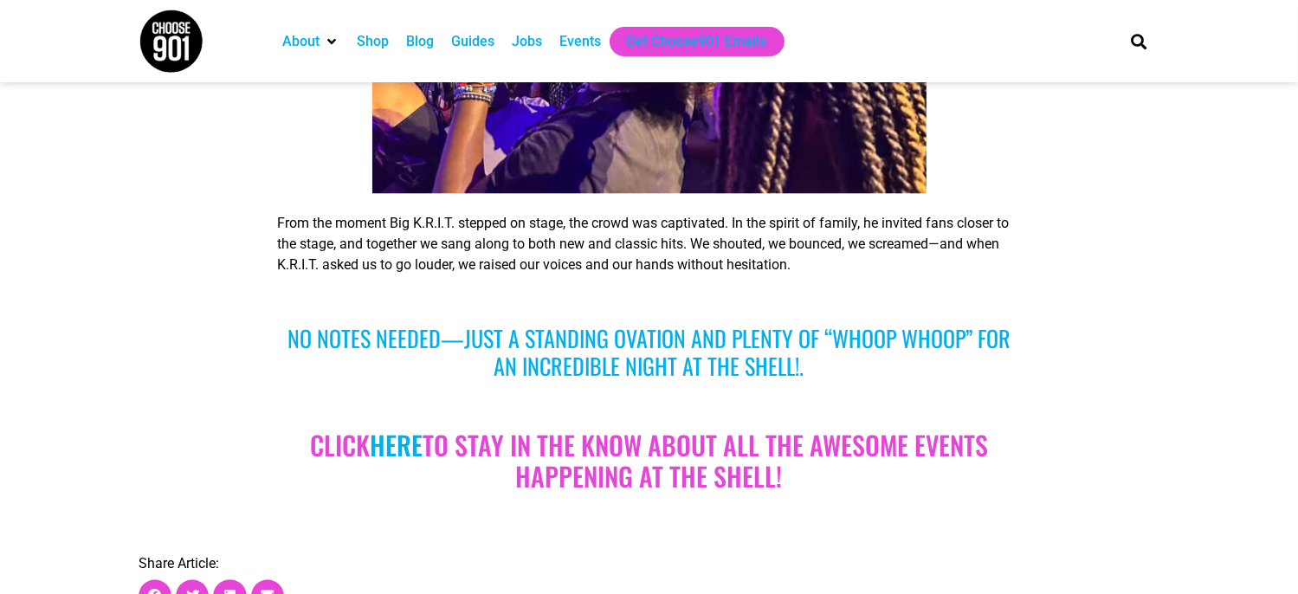
scroll to position [4329, 0]
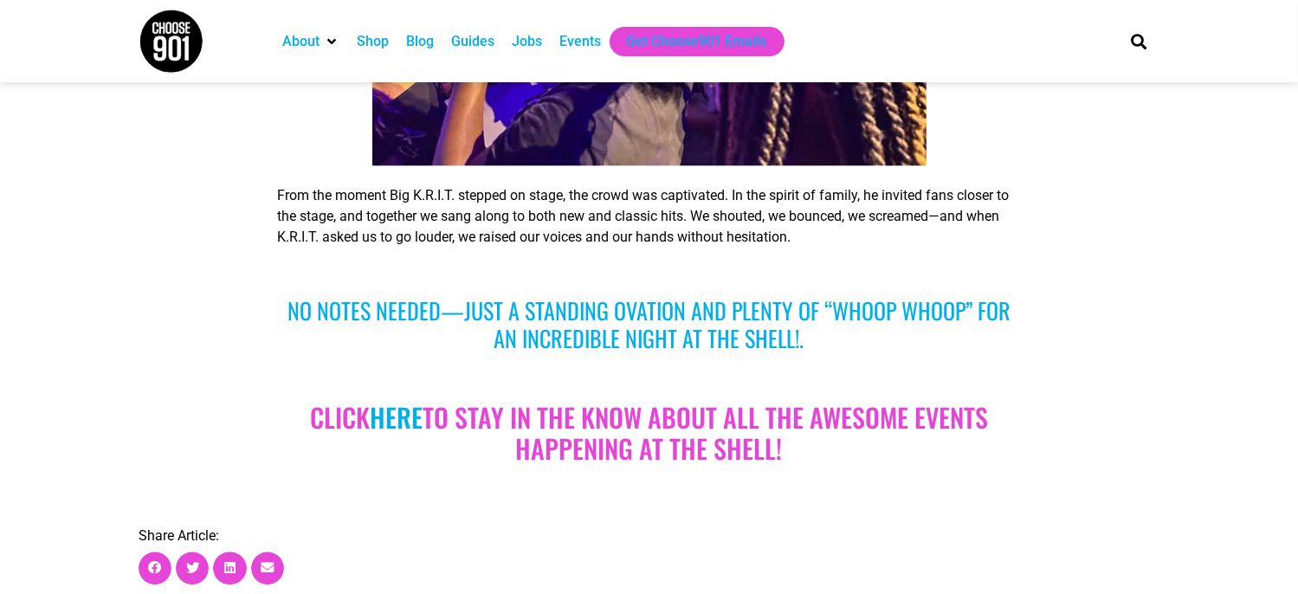
click at [379, 397] on link "here" at bounding box center [396, 416] width 53 height 39
